Goal: Obtain resource: Obtain resource

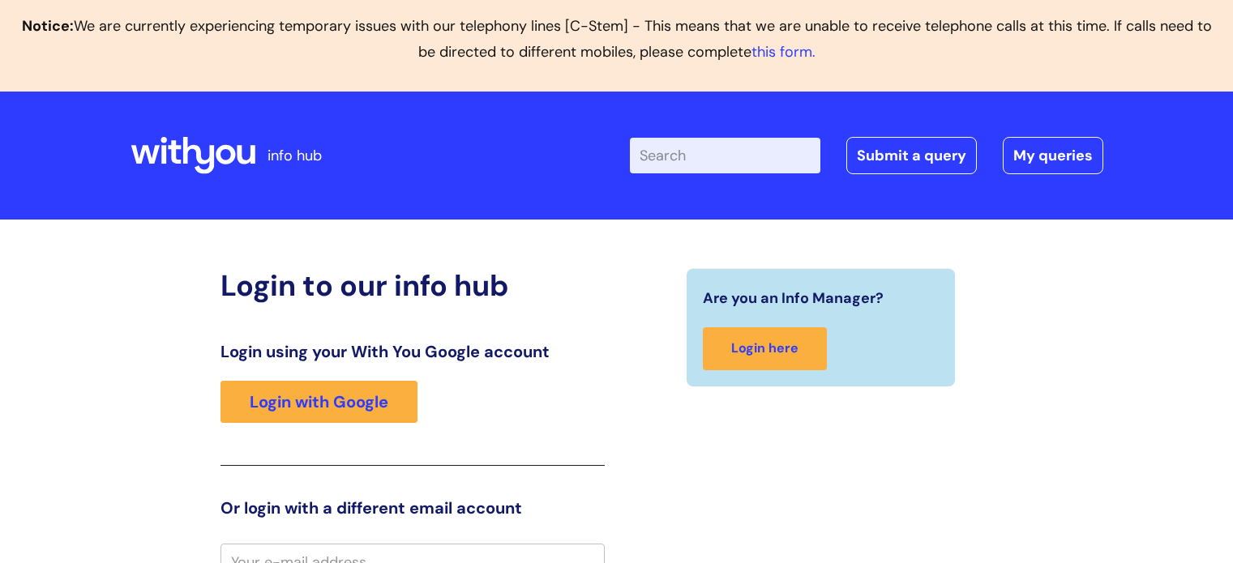
scroll to position [17, 0]
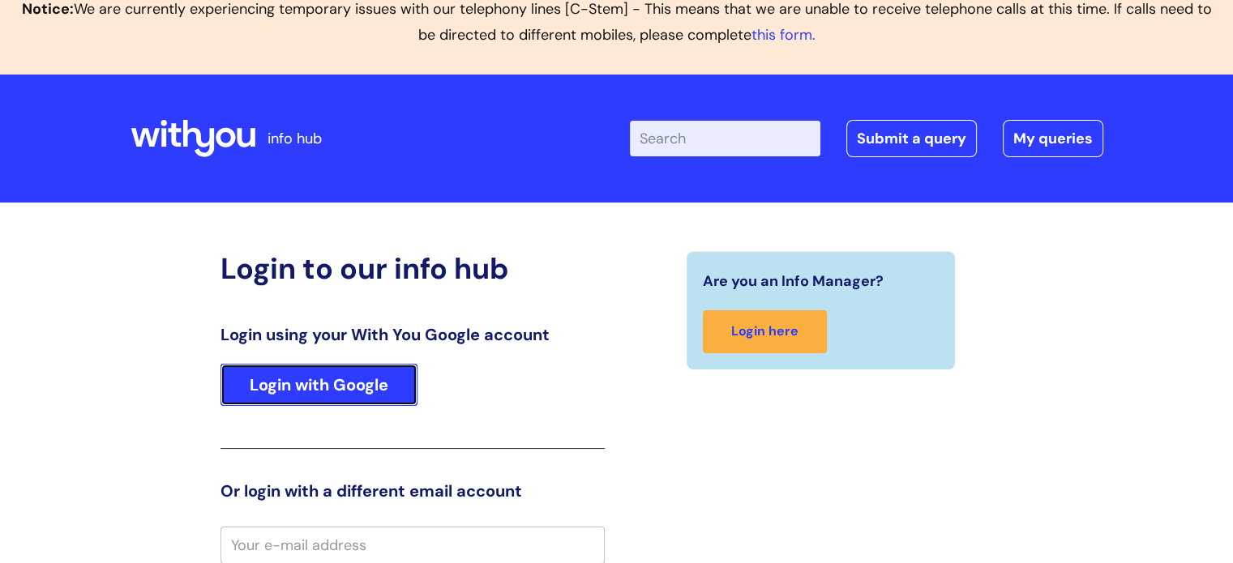
click at [370, 379] on link "Login with Google" at bounding box center [319, 385] width 197 height 42
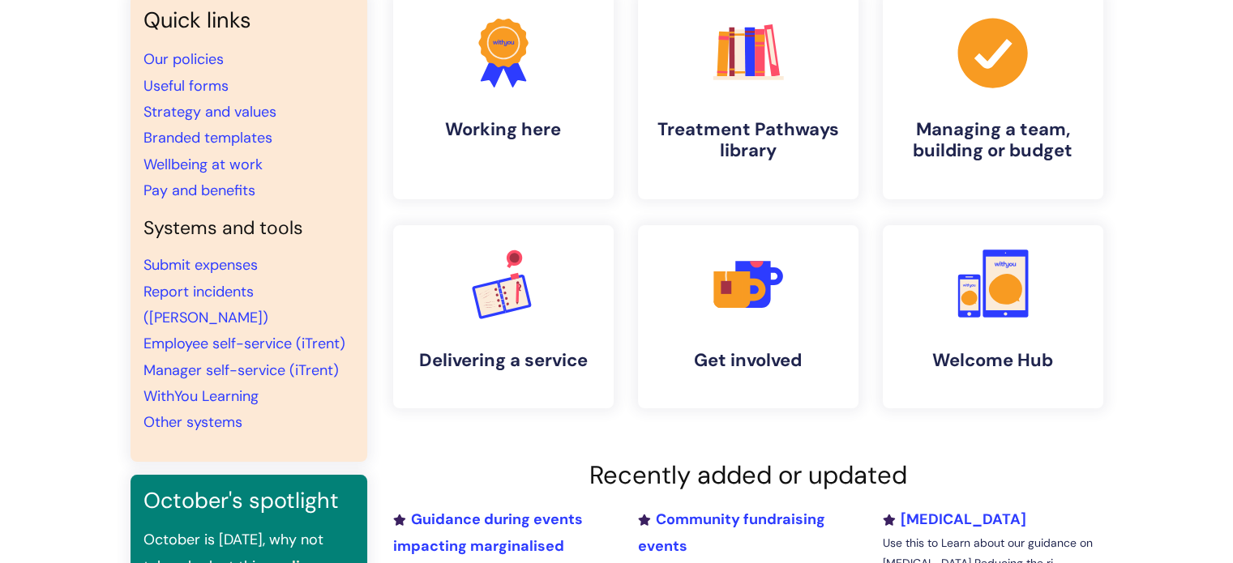
scroll to position [240, 0]
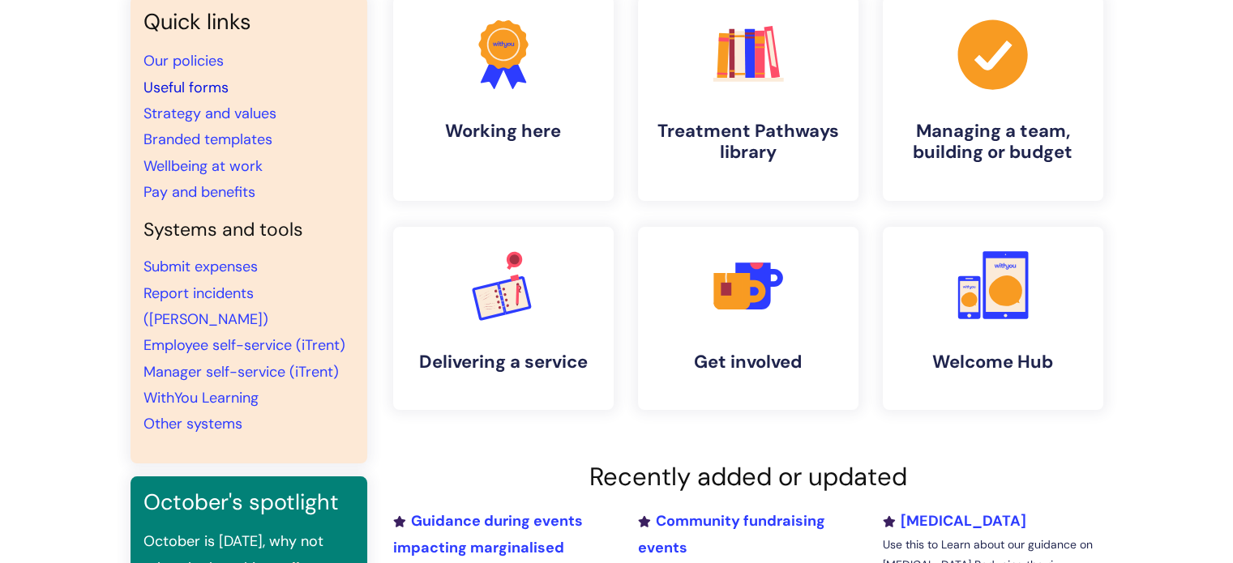
click at [195, 87] on link "Useful forms" at bounding box center [186, 87] width 85 height 19
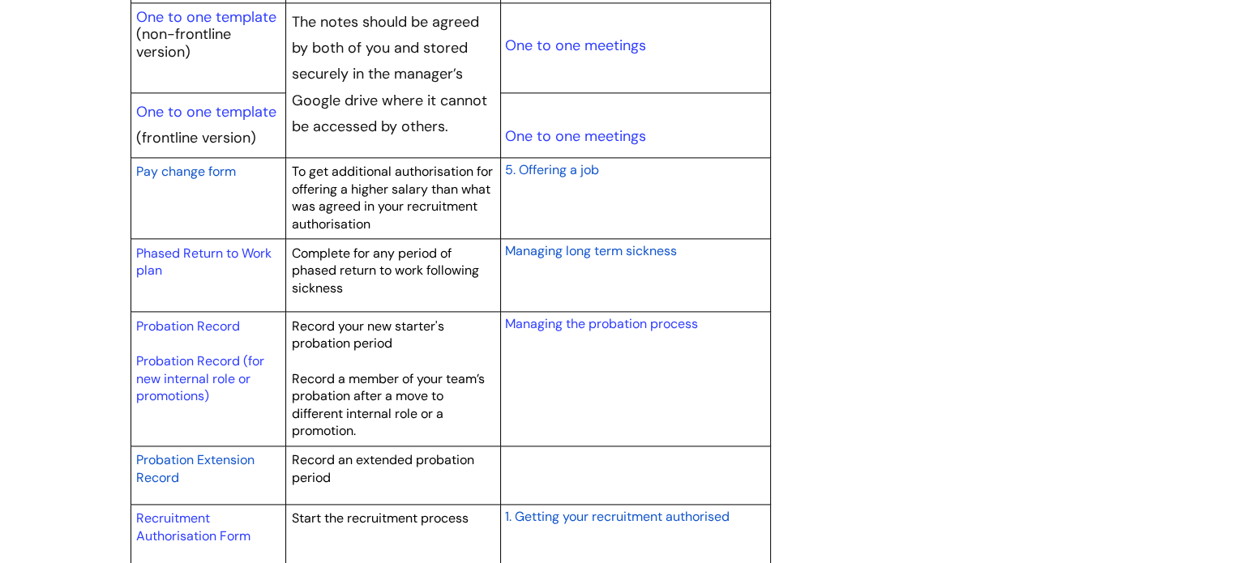
scroll to position [2163, 0]
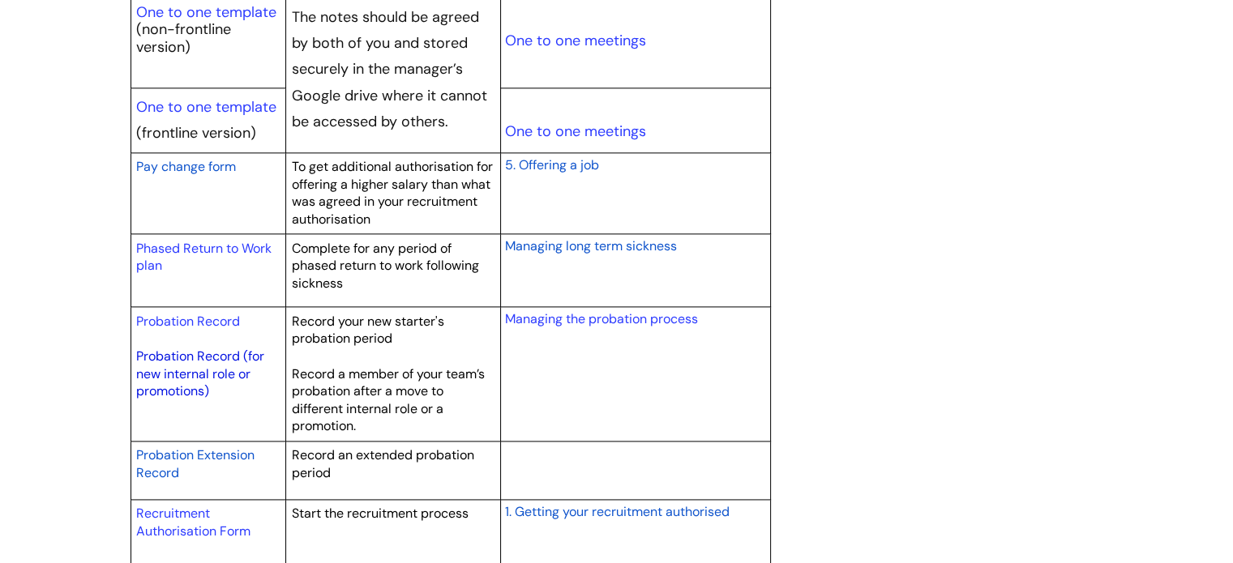
click at [191, 356] on link "Probation Record (for new internal role or promotions)" at bounding box center [200, 374] width 128 height 52
